Goal: Task Accomplishment & Management: Use online tool/utility

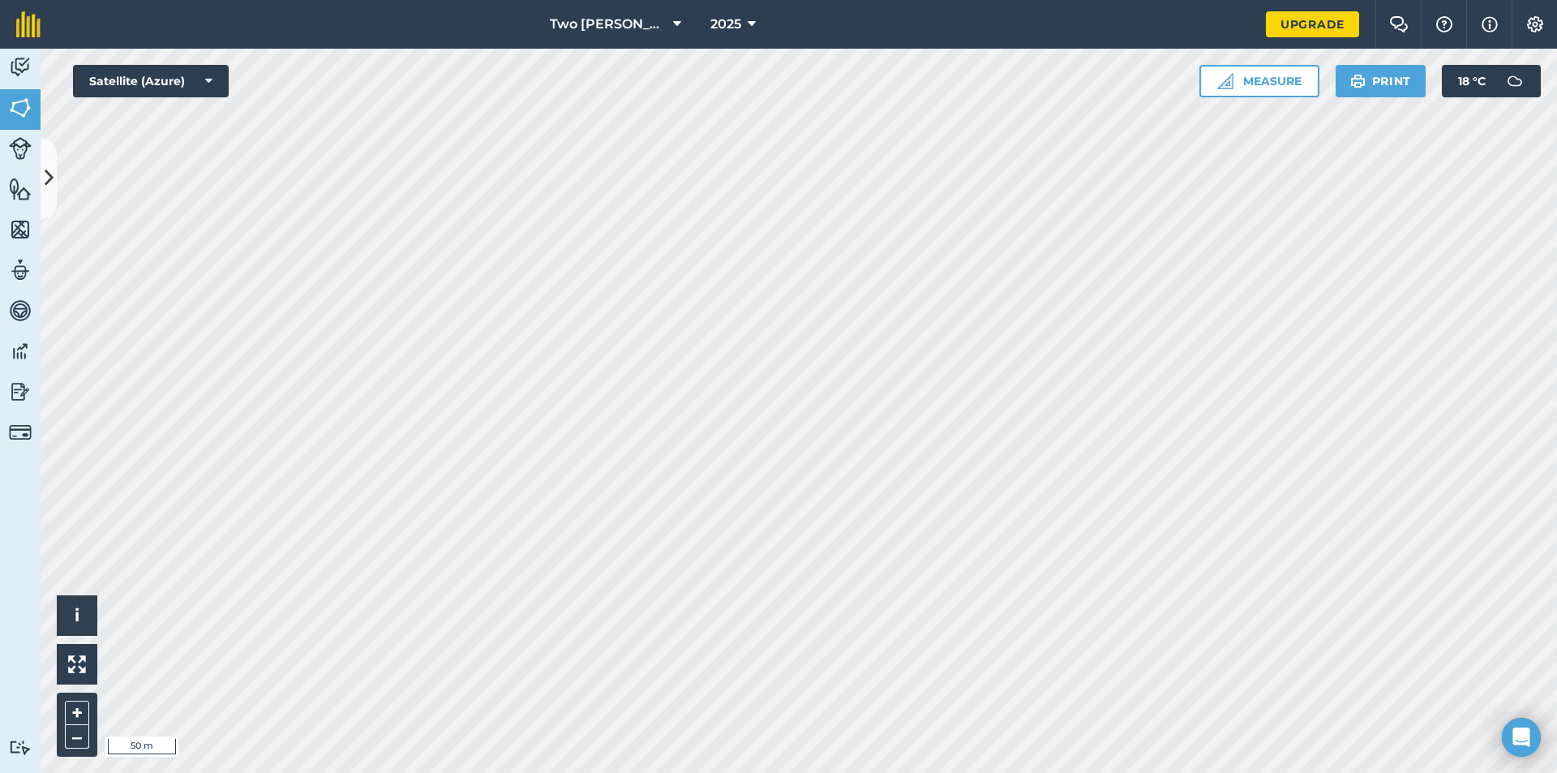
click at [635, 0] on html "Two [PERSON_NAME] 2025 Upgrade Farm Chat Help Info Settings Map printing is not…" at bounding box center [778, 386] width 1557 height 773
click at [568, 36] on div "Two [PERSON_NAME] 2025 Upgrade Farm Chat Help Info Settings Map printing is not…" at bounding box center [778, 386] width 1557 height 773
click at [578, 11] on div "Two [PERSON_NAME] 2025 Upgrade Farm Chat Help Info Settings Map printing is not…" at bounding box center [778, 386] width 1557 height 773
click at [587, 22] on div "Two [PERSON_NAME] 2025 Upgrade Farm Chat Help Info Settings Map printing is not…" at bounding box center [778, 386] width 1557 height 773
click at [356, 0] on html "Two [PERSON_NAME] 2025 Upgrade Farm Chat Help Info Settings Map printing is not…" at bounding box center [778, 386] width 1557 height 773
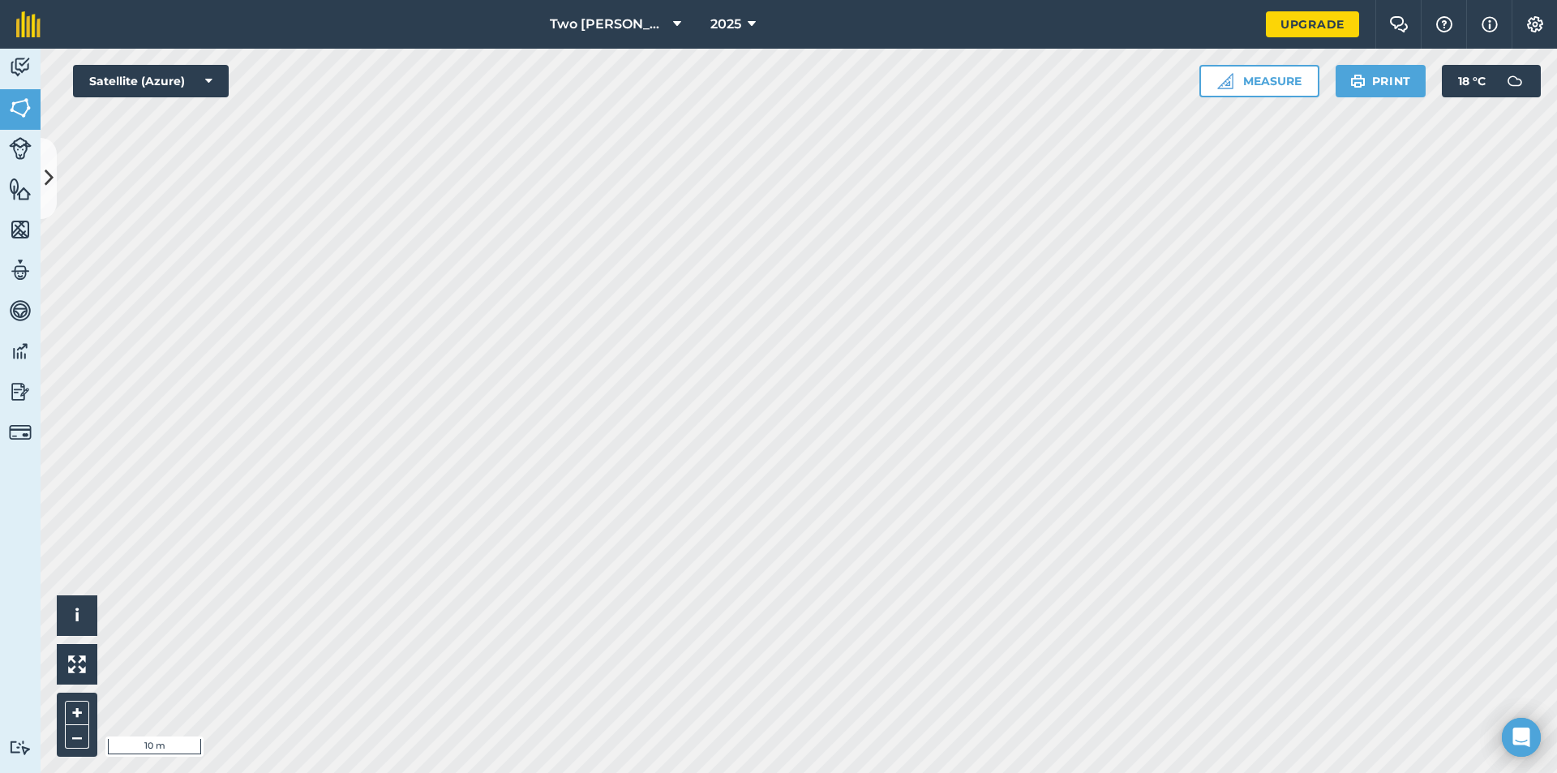
click at [542, 0] on html "Two [PERSON_NAME] 2025 Upgrade Farm Chat Help Info Settings Map printing is not…" at bounding box center [778, 386] width 1557 height 773
click at [54, 186] on button at bounding box center [49, 178] width 16 height 81
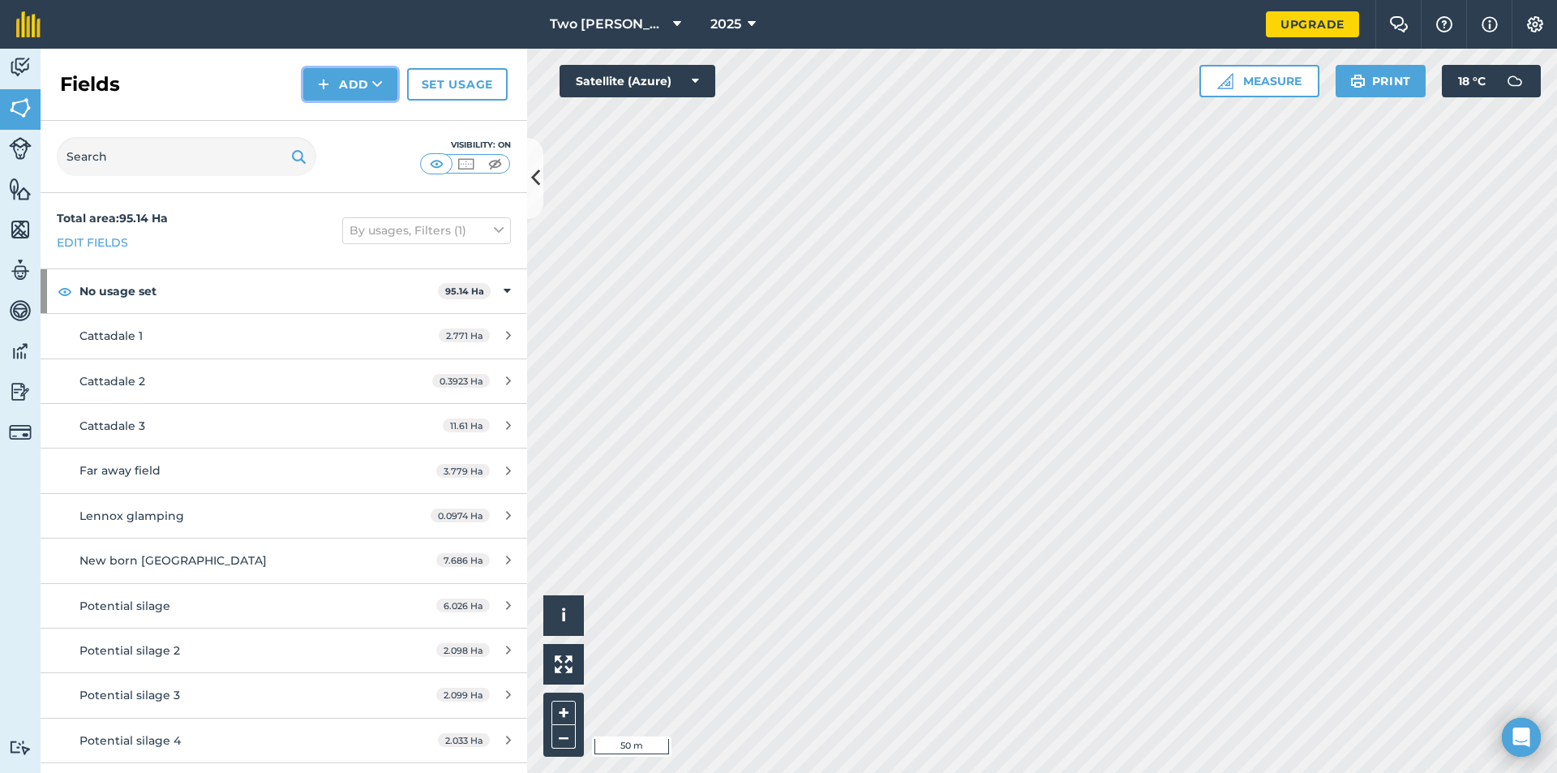
click at [359, 94] on button "Add" at bounding box center [350, 84] width 94 height 32
click at [346, 126] on link "Draw" at bounding box center [350, 121] width 89 height 36
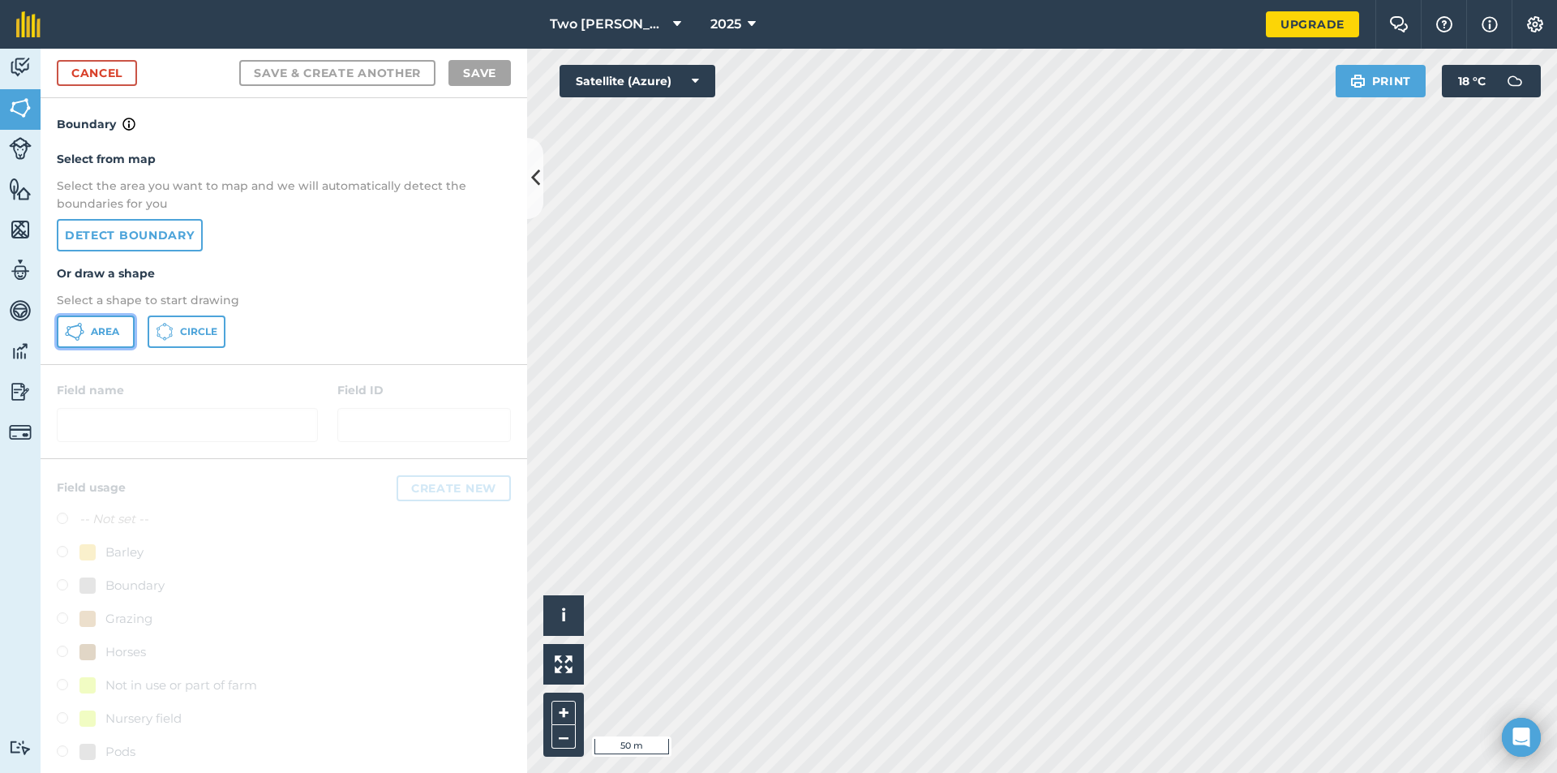
click at [96, 336] on span "Area" at bounding box center [105, 331] width 28 height 13
click at [531, 186] on icon at bounding box center [535, 178] width 9 height 28
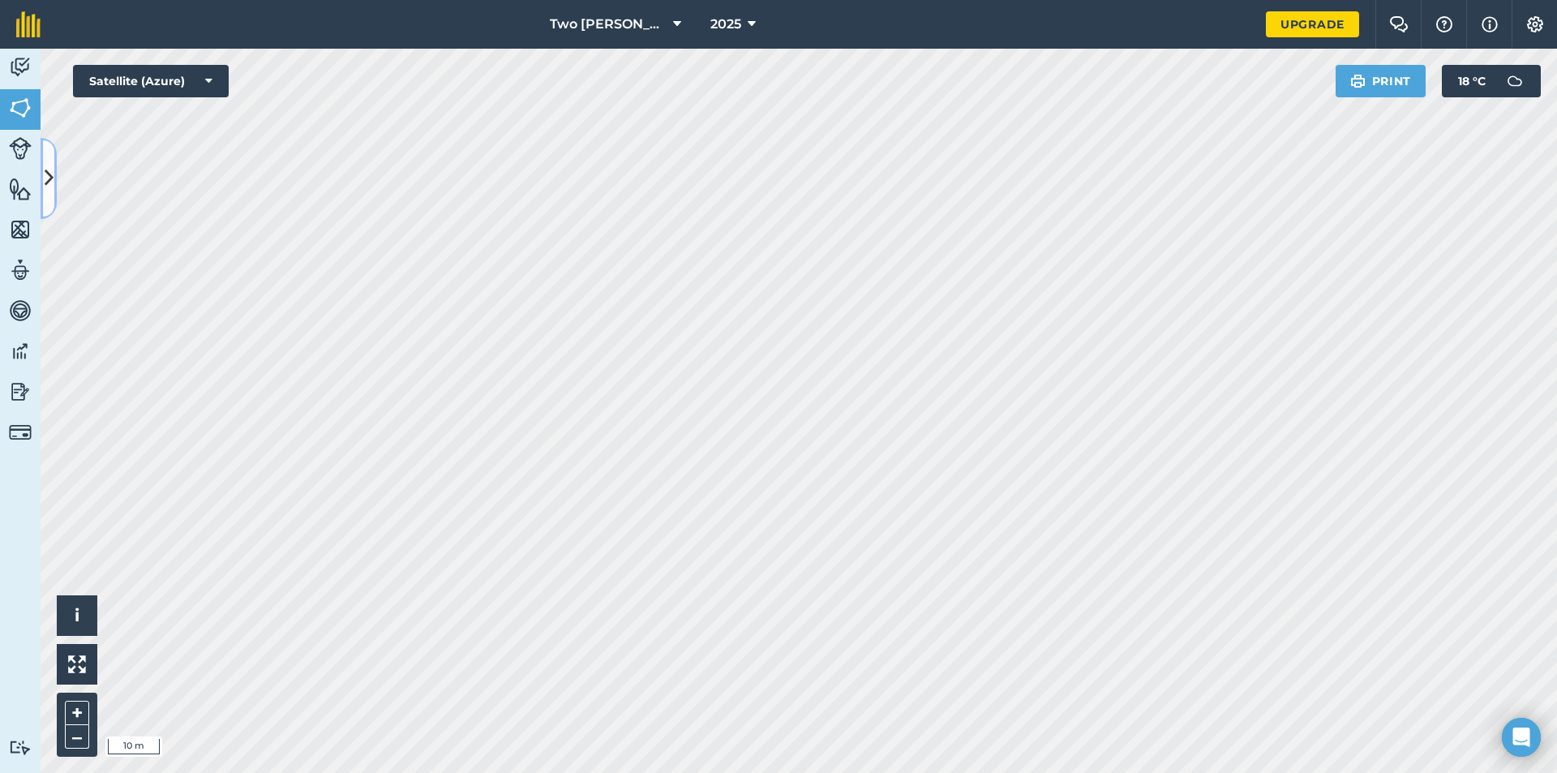
click at [47, 170] on icon at bounding box center [49, 178] width 9 height 28
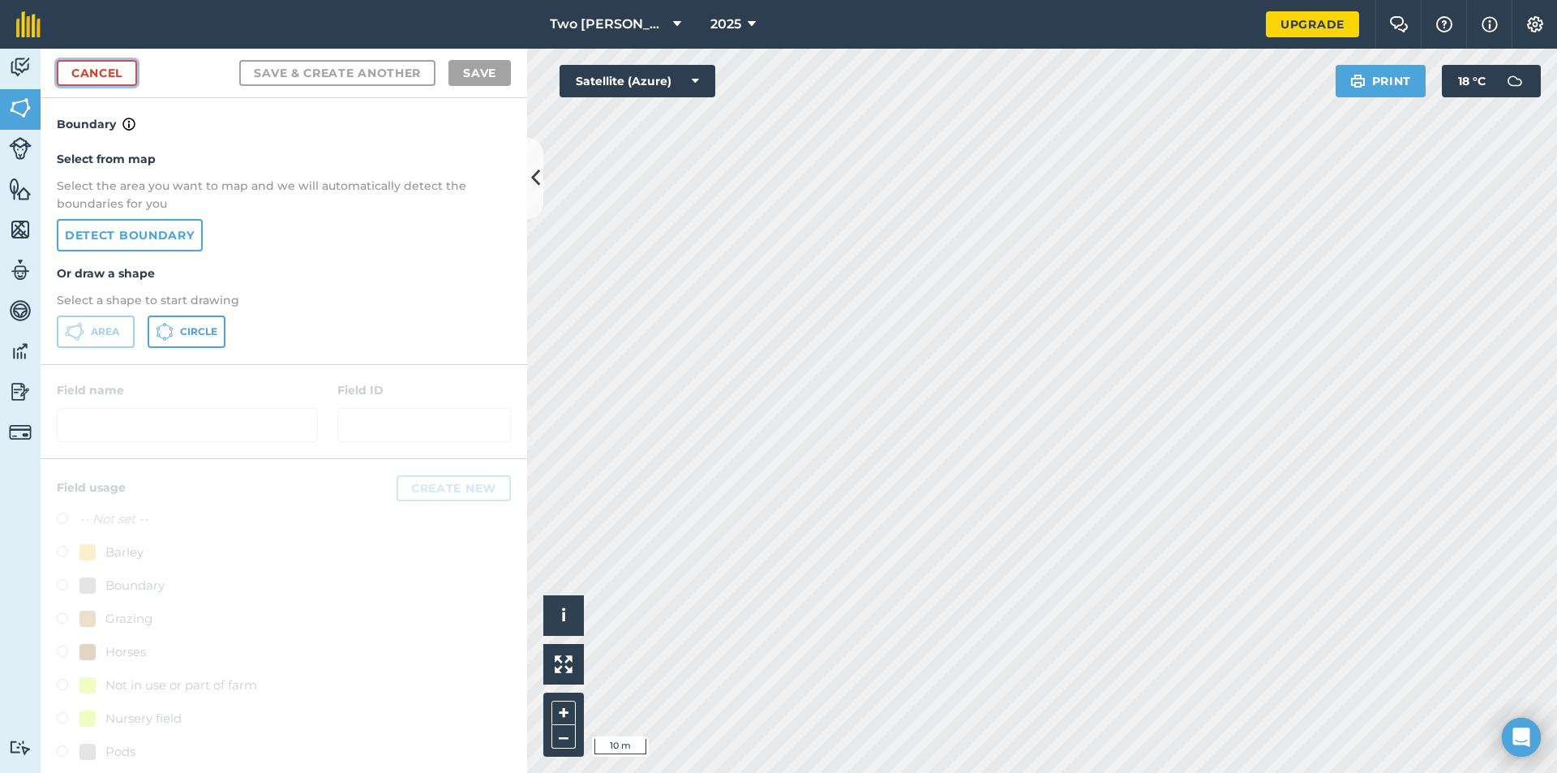
click at [111, 72] on link "Cancel" at bounding box center [97, 73] width 80 height 26
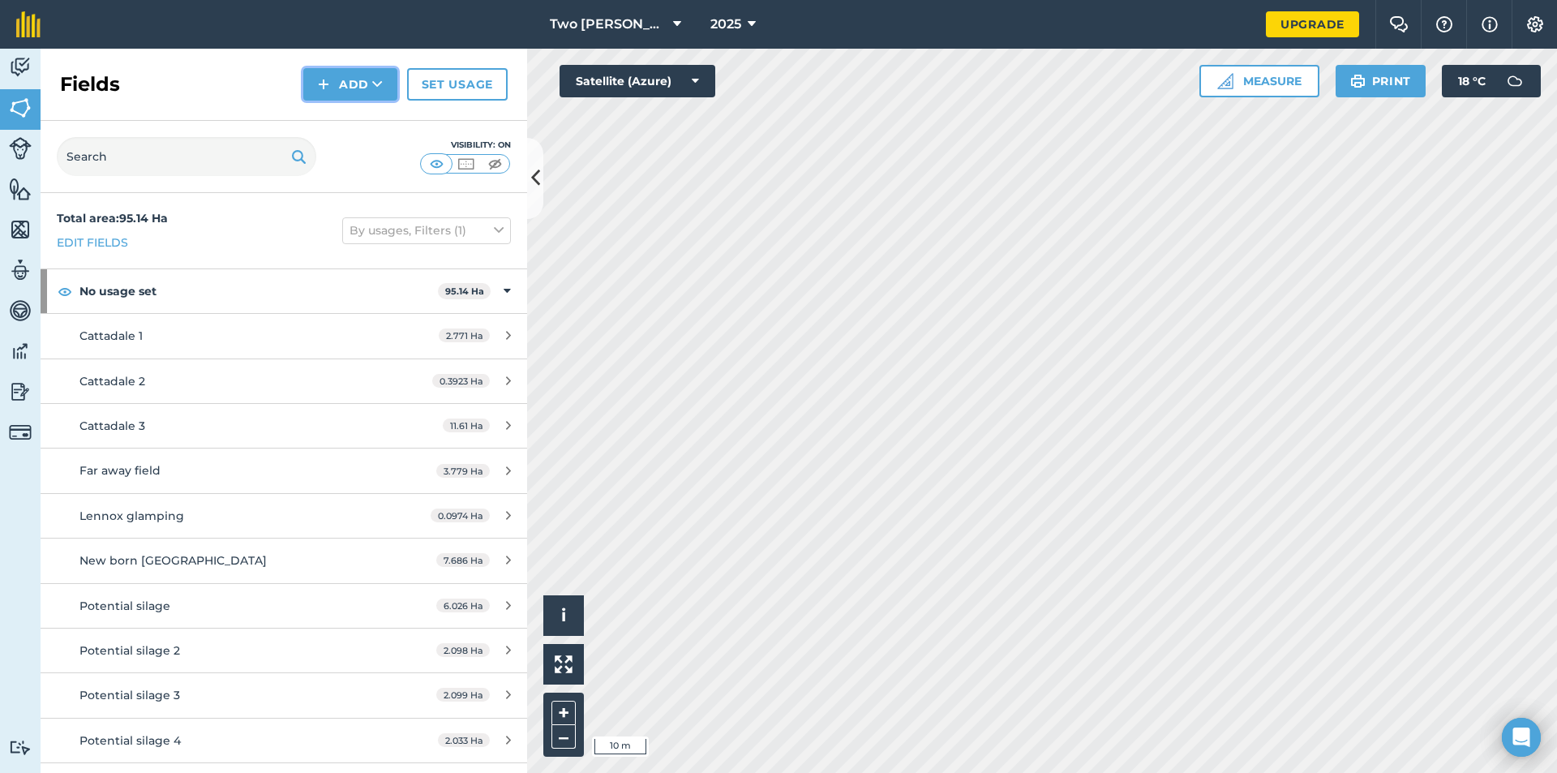
click at [356, 79] on button "Add" at bounding box center [350, 84] width 94 height 32
click at [338, 118] on link "Draw" at bounding box center [350, 121] width 89 height 36
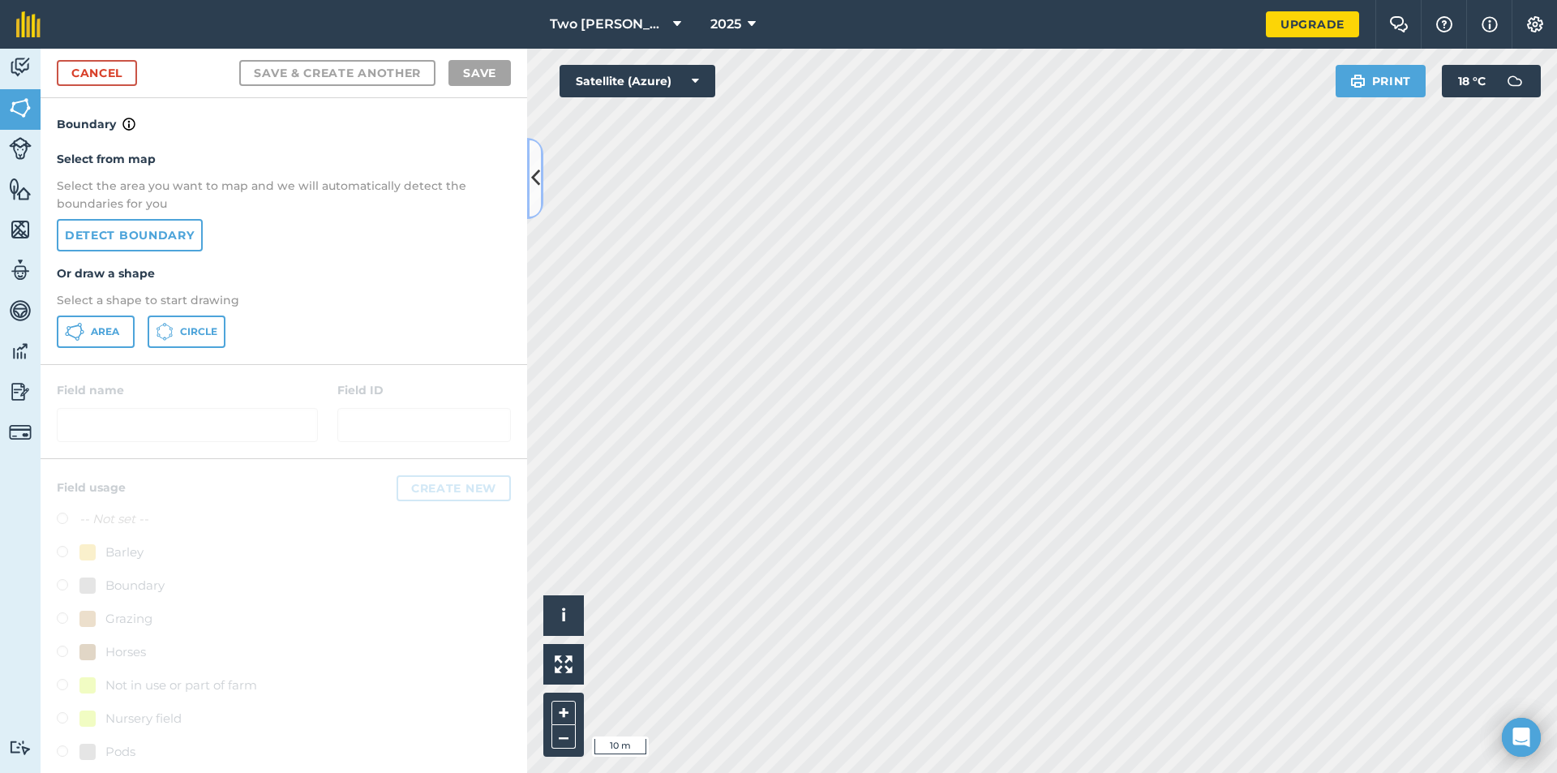
click at [535, 157] on button at bounding box center [535, 178] width 16 height 81
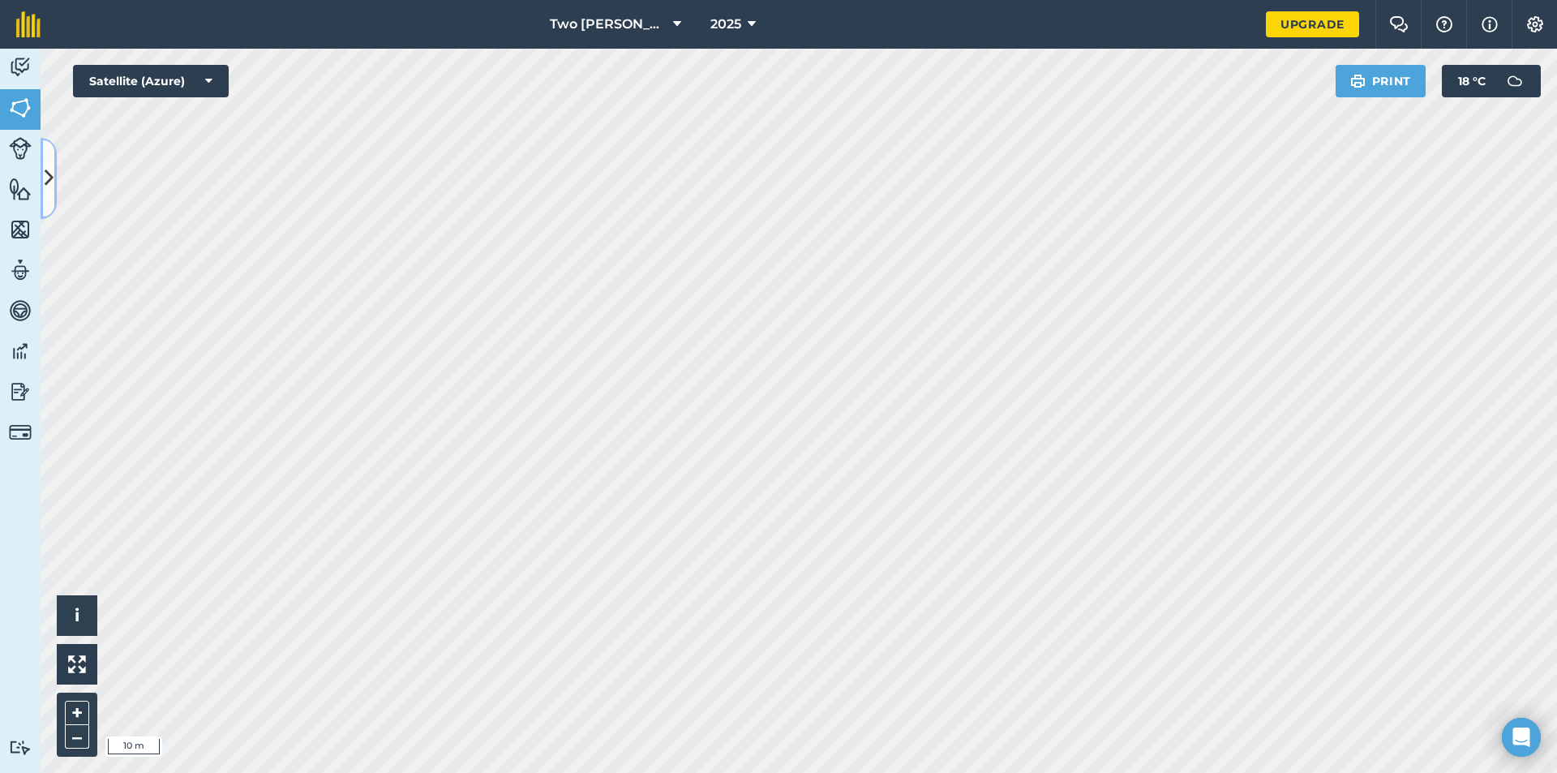
click at [49, 196] on button at bounding box center [49, 178] width 16 height 81
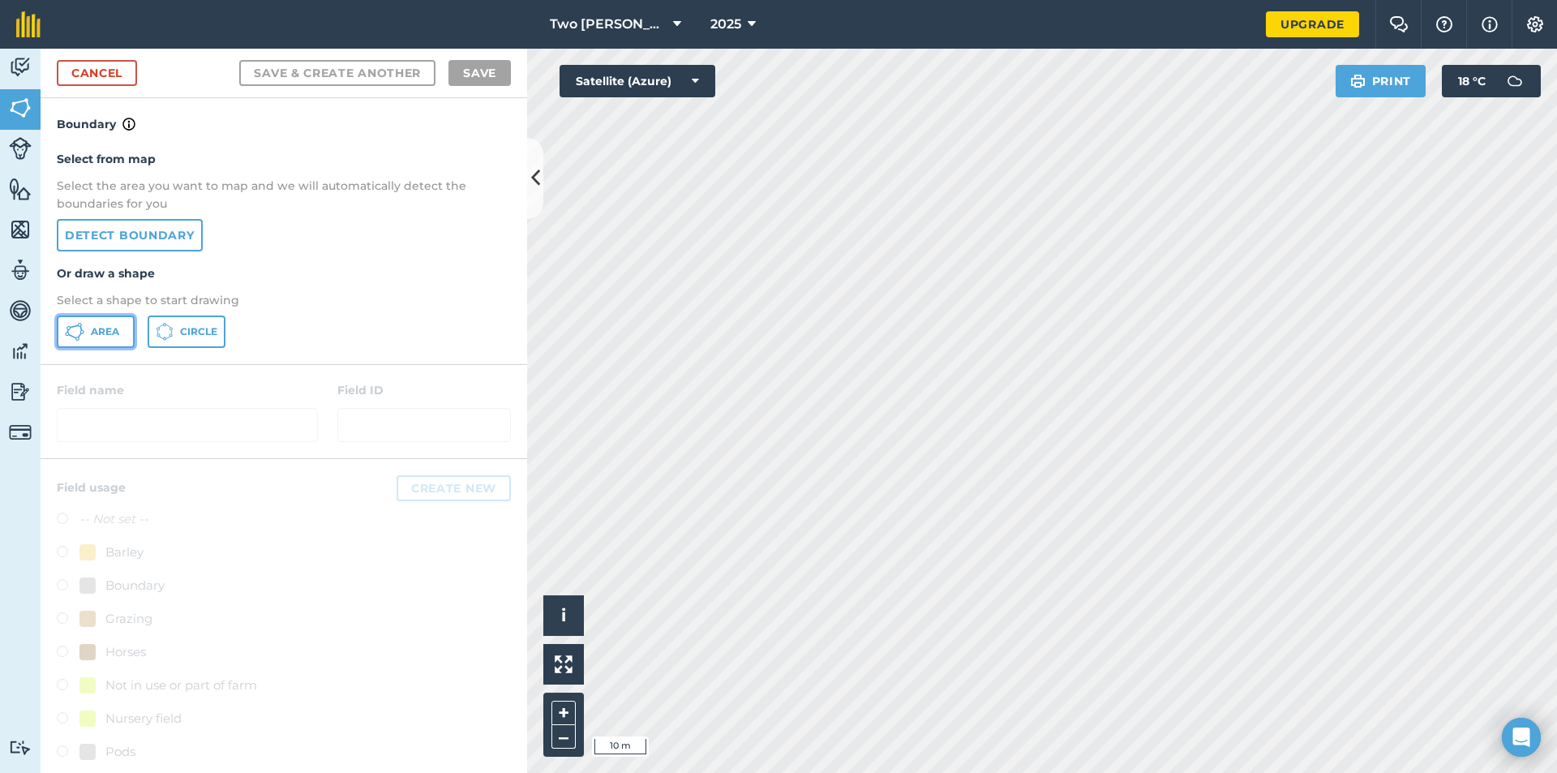
click at [115, 325] on span "Area" at bounding box center [105, 331] width 28 height 13
click at [528, 183] on button at bounding box center [535, 178] width 16 height 81
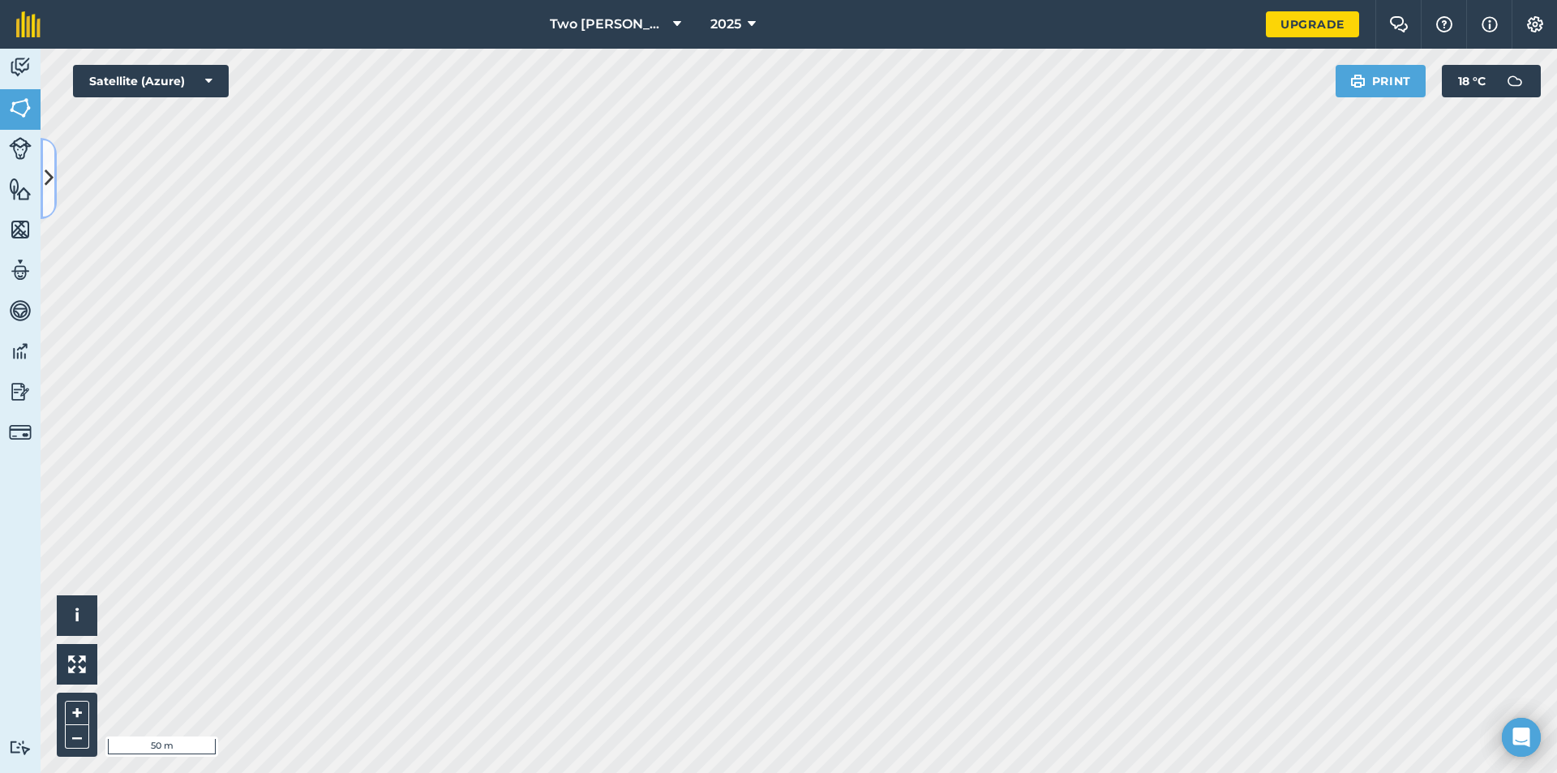
click at [47, 180] on icon at bounding box center [49, 178] width 9 height 28
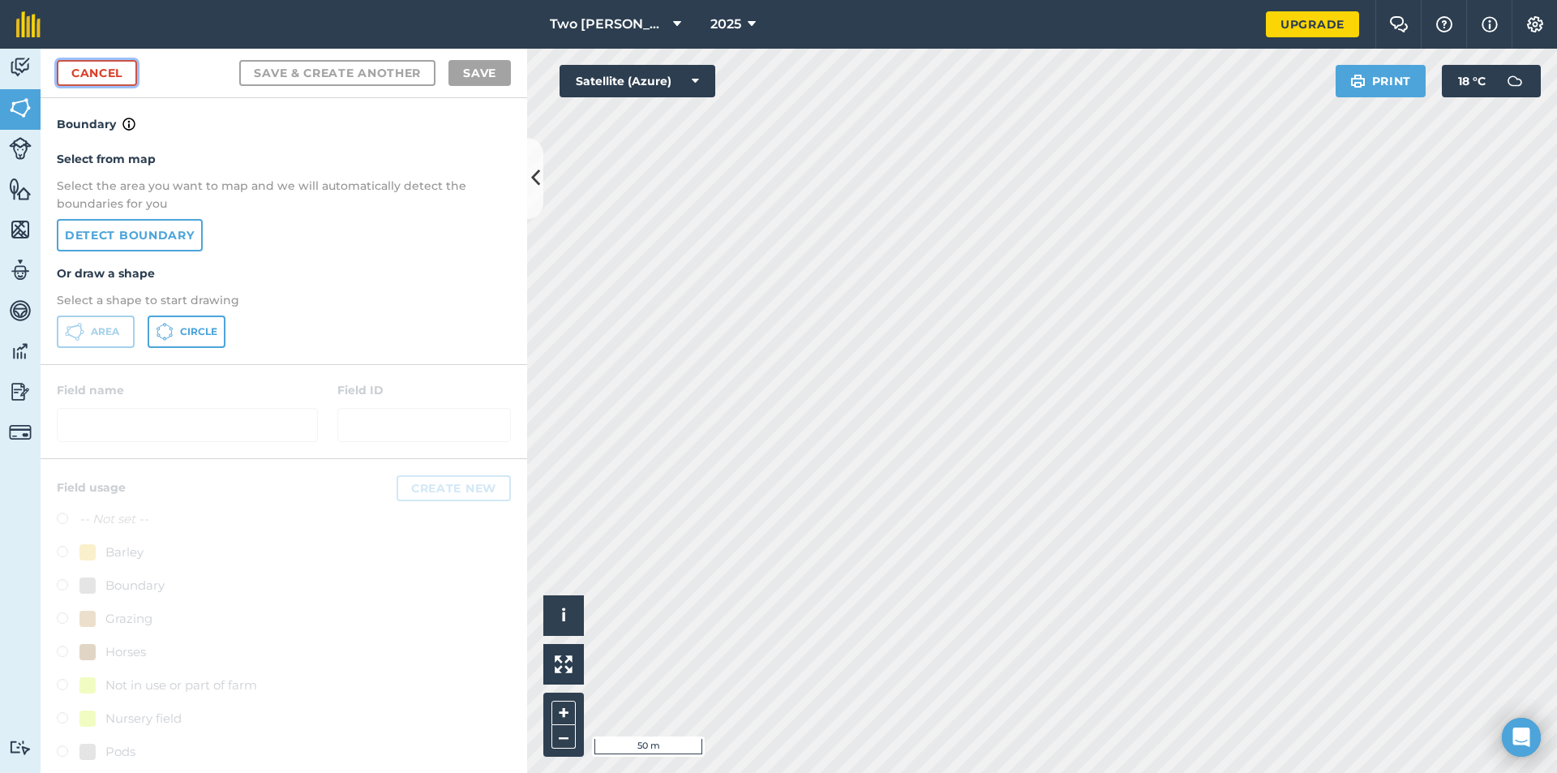
click at [97, 73] on link "Cancel" at bounding box center [97, 73] width 80 height 26
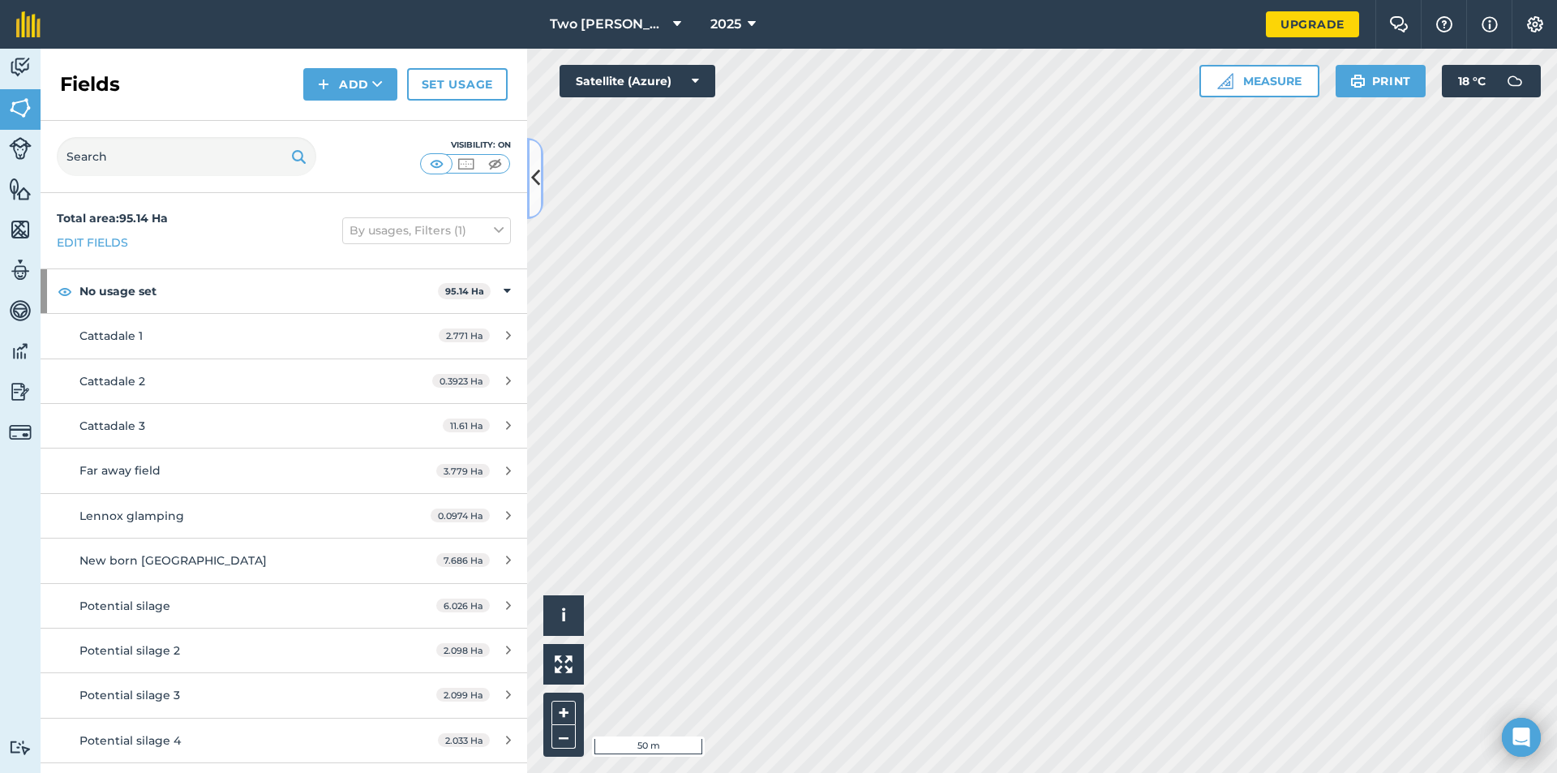
click at [535, 195] on button at bounding box center [535, 178] width 16 height 81
